Goal: Transaction & Acquisition: Purchase product/service

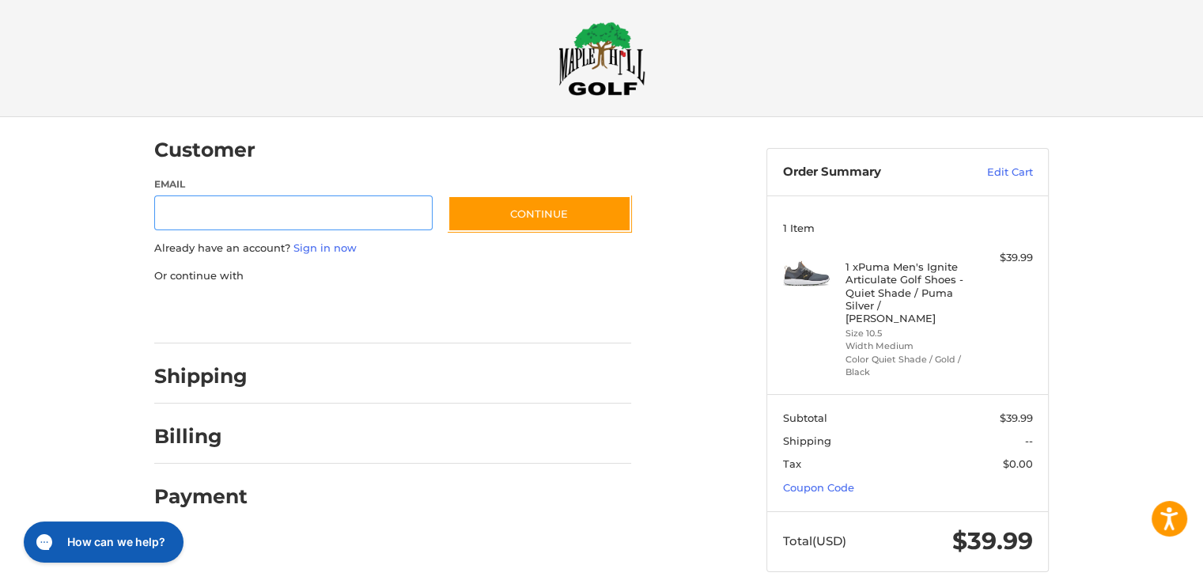
scroll to position [14, 0]
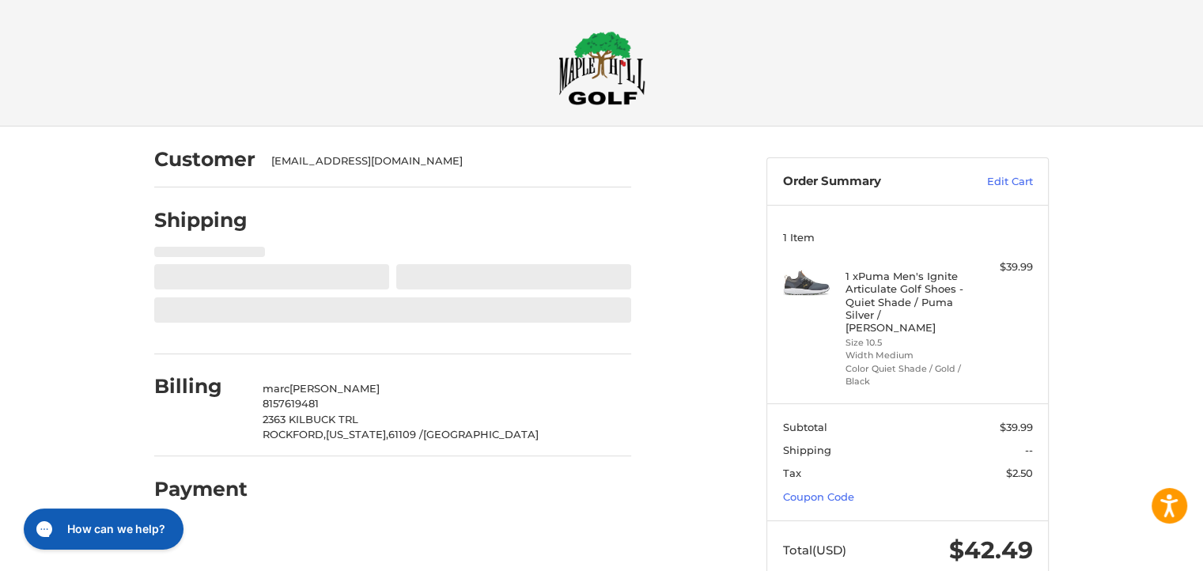
select select "**"
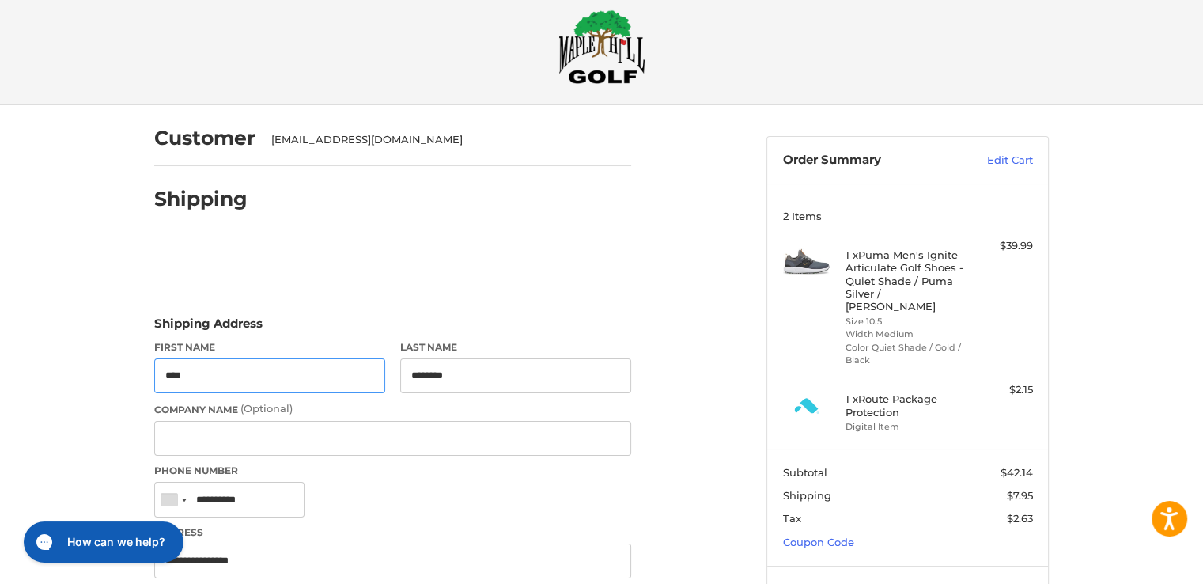
scroll to position [6, 0]
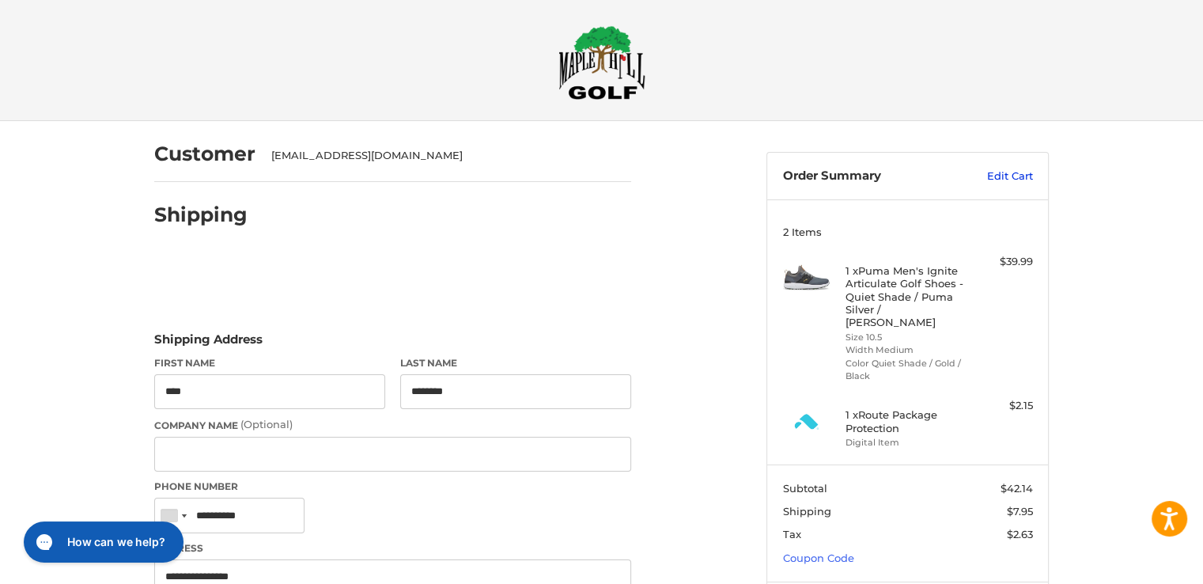
click at [1016, 171] on link "Edit Cart" at bounding box center [993, 176] width 80 height 16
